Goal: Communication & Community: Connect with others

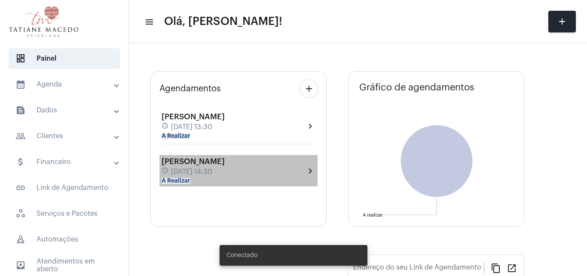
click at [217, 166] on div "[PERSON_NAME] schedule [DATE] 14:30 A Realizar" at bounding box center [193, 170] width 63 height 27
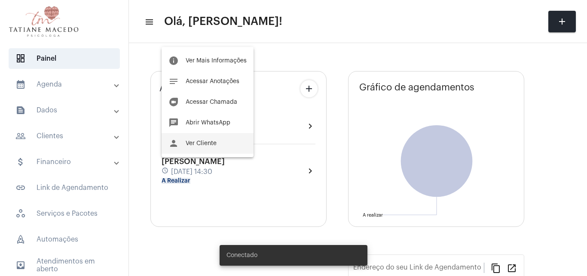
type input "[URL][DOMAIN_NAME]"
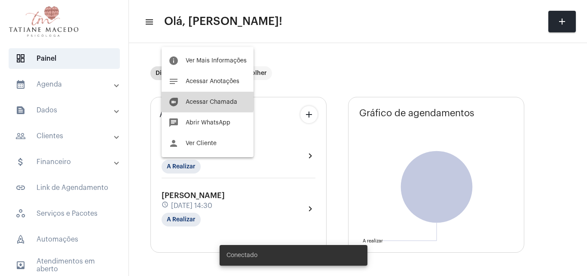
click at [205, 101] on span "Acessar Chamada" at bounding box center [212, 102] width 52 height 6
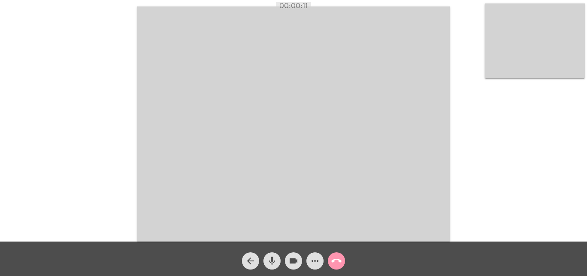
click at [315, 258] on mat-icon "more_horiz" at bounding box center [315, 260] width 10 height 10
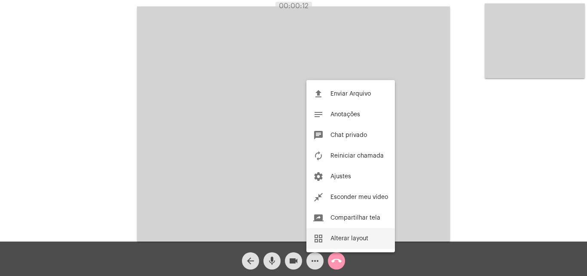
click at [359, 245] on button "grid_view Alterar layout" at bounding box center [351, 238] width 89 height 21
